Goal: Use online tool/utility

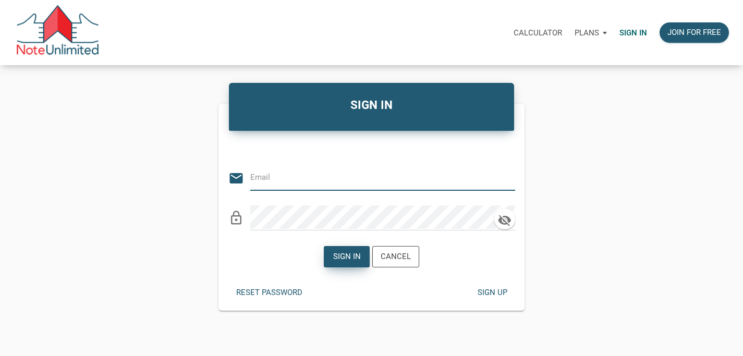
type input "[EMAIL_ADDRESS][DOMAIN_NAME]"
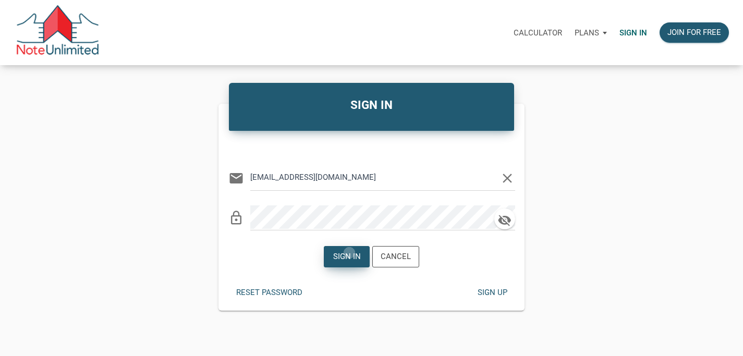
click at [350, 253] on div "Sign in" at bounding box center [347, 257] width 28 height 12
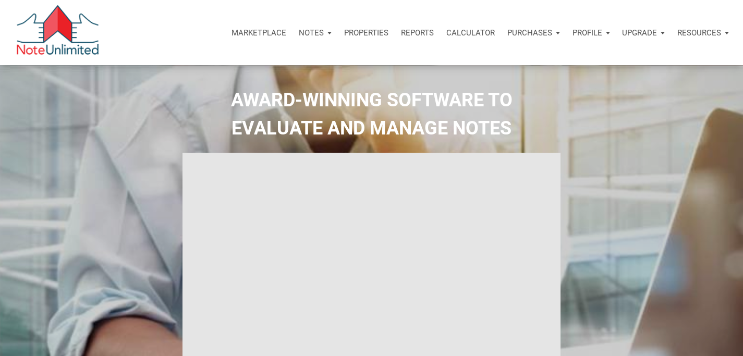
type input "Introduction to new features"
select select
click at [483, 32] on p "Calculator" at bounding box center [470, 32] width 48 height 9
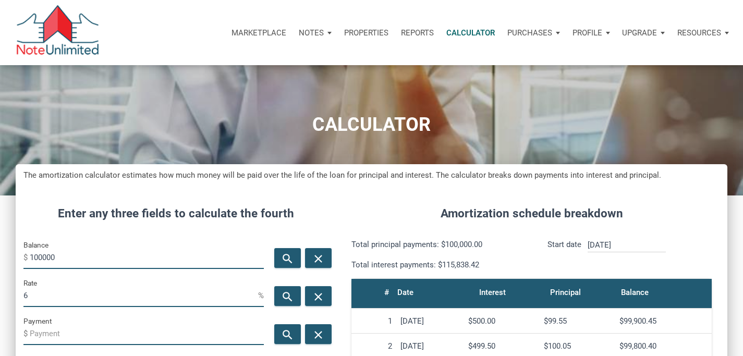
scroll to position [502, 712]
drag, startPoint x: 80, startPoint y: 256, endPoint x: 20, endPoint y: 252, distance: 60.6
click at [20, 252] on div "Balance $ 100000" at bounding box center [144, 258] width 256 height 38
type input "239900"
drag, startPoint x: 40, startPoint y: 299, endPoint x: 22, endPoint y: 300, distance: 17.3
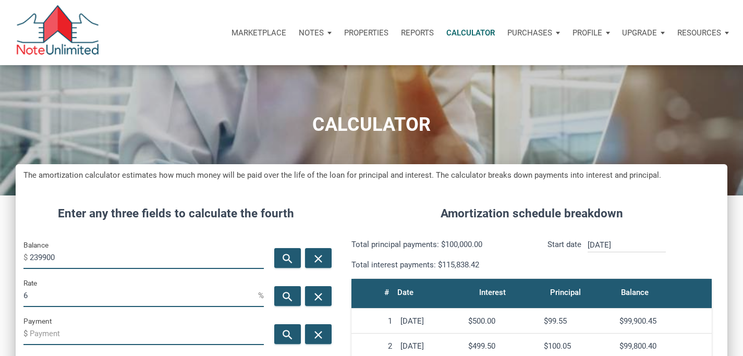
click at [23, 298] on input "6" at bounding box center [140, 295] width 235 height 23
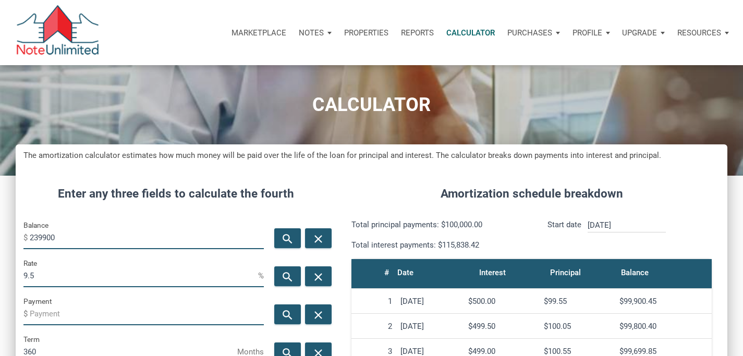
scroll to position [40, 0]
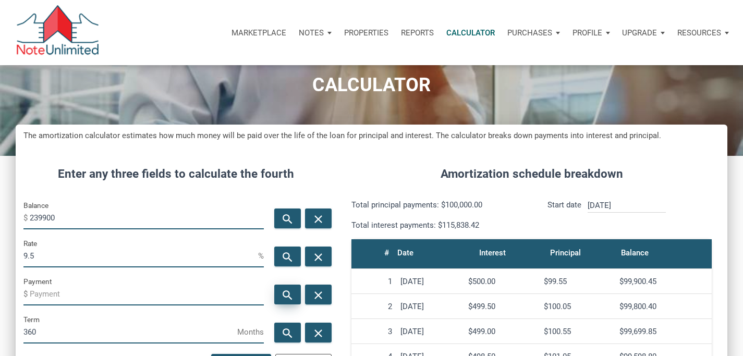
type input "9.5"
click at [286, 295] on icon "search" at bounding box center [287, 295] width 13 height 13
type input "-2017.21"
